Goal: Find specific fact: Find contact information

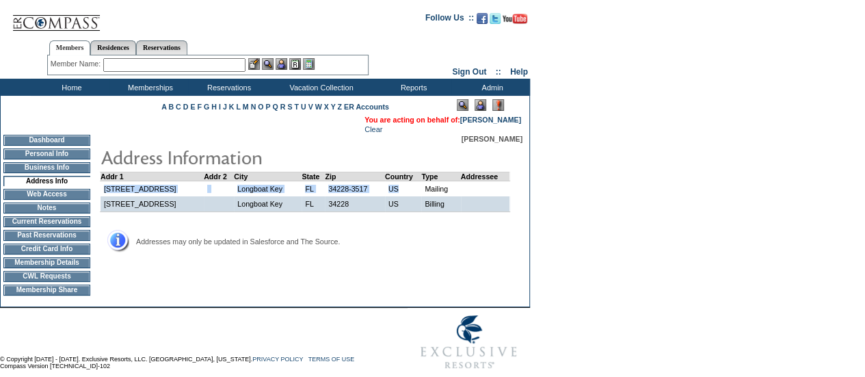
drag, startPoint x: 397, startPoint y: 192, endPoint x: 104, endPoint y: 194, distance: 293.3
click at [104, 194] on tr "[STREET_ADDRESS] Mailing" at bounding box center [305, 189] width 410 height 16
copy tr "[STREET_ADDRESS]"
click at [36, 138] on td "Dashboard" at bounding box center [46, 140] width 87 height 11
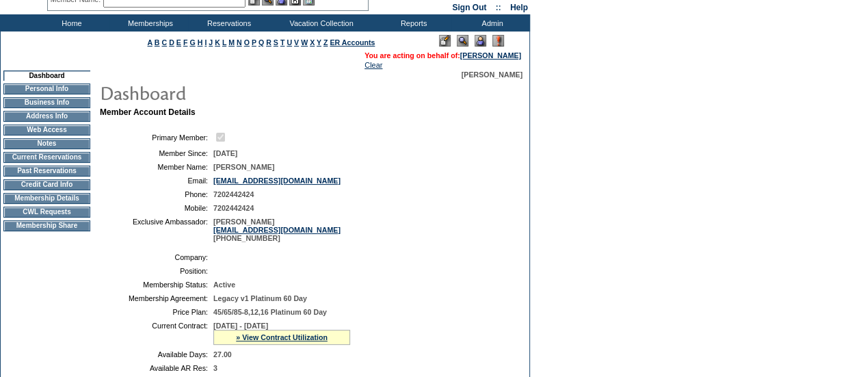
scroll to position [60, 0]
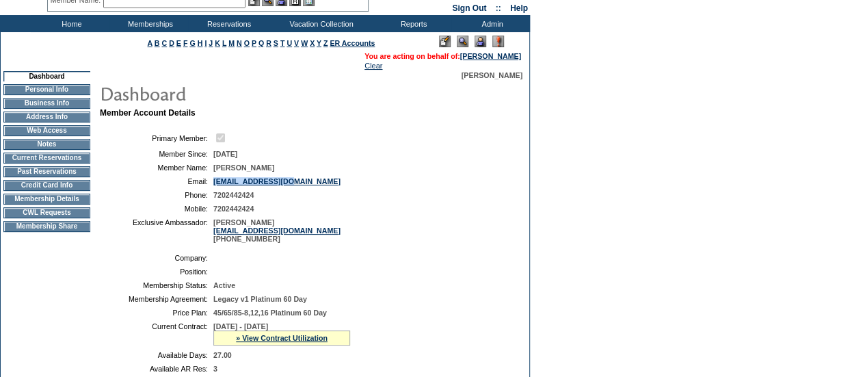
drag, startPoint x: 311, startPoint y: 189, endPoint x: 214, endPoint y: 190, distance: 97.1
click at [214, 190] on table "Primary Member: Member Since: [DATE] Member Name: [PERSON_NAME] Email: [EMAIL_A…" at bounding box center [305, 187] width 410 height 122
copy link "[EMAIL_ADDRESS][DOMAIN_NAME]"
drag, startPoint x: 269, startPoint y: 200, endPoint x: 213, endPoint y: 198, distance: 56.1
click at [213, 198] on td "7202442424" at bounding box center [358, 195] width 291 height 8
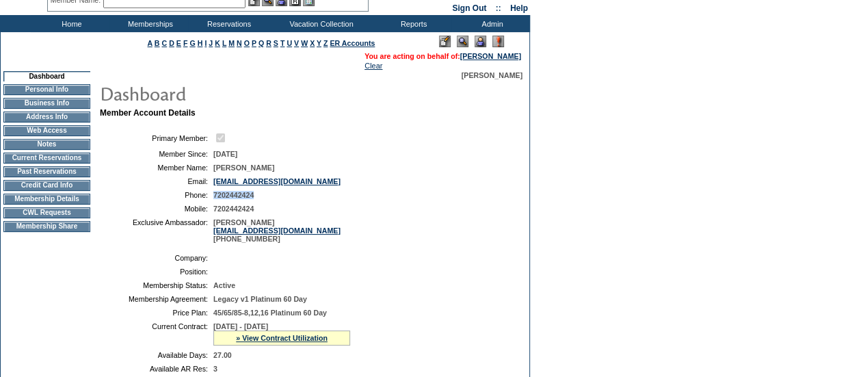
copy span "7202442424"
click at [319, 260] on table "Company: Position: Membership Status: Active Membership Agreement: Legacy v1 Pl…" at bounding box center [305, 326] width 410 height 157
drag, startPoint x: 273, startPoint y: 244, endPoint x: 212, endPoint y: 230, distance: 63.2
click at [212, 230] on table "Primary Member: Member Since: 1/3/2018 Member Name: Amy Mitchell Email: derryga…" at bounding box center [305, 187] width 410 height 122
copy span "Woodman, Elizabeth ewoodman@exclusiveresorts.com 303 493 6202"
